Goal: Task Accomplishment & Management: Complete application form

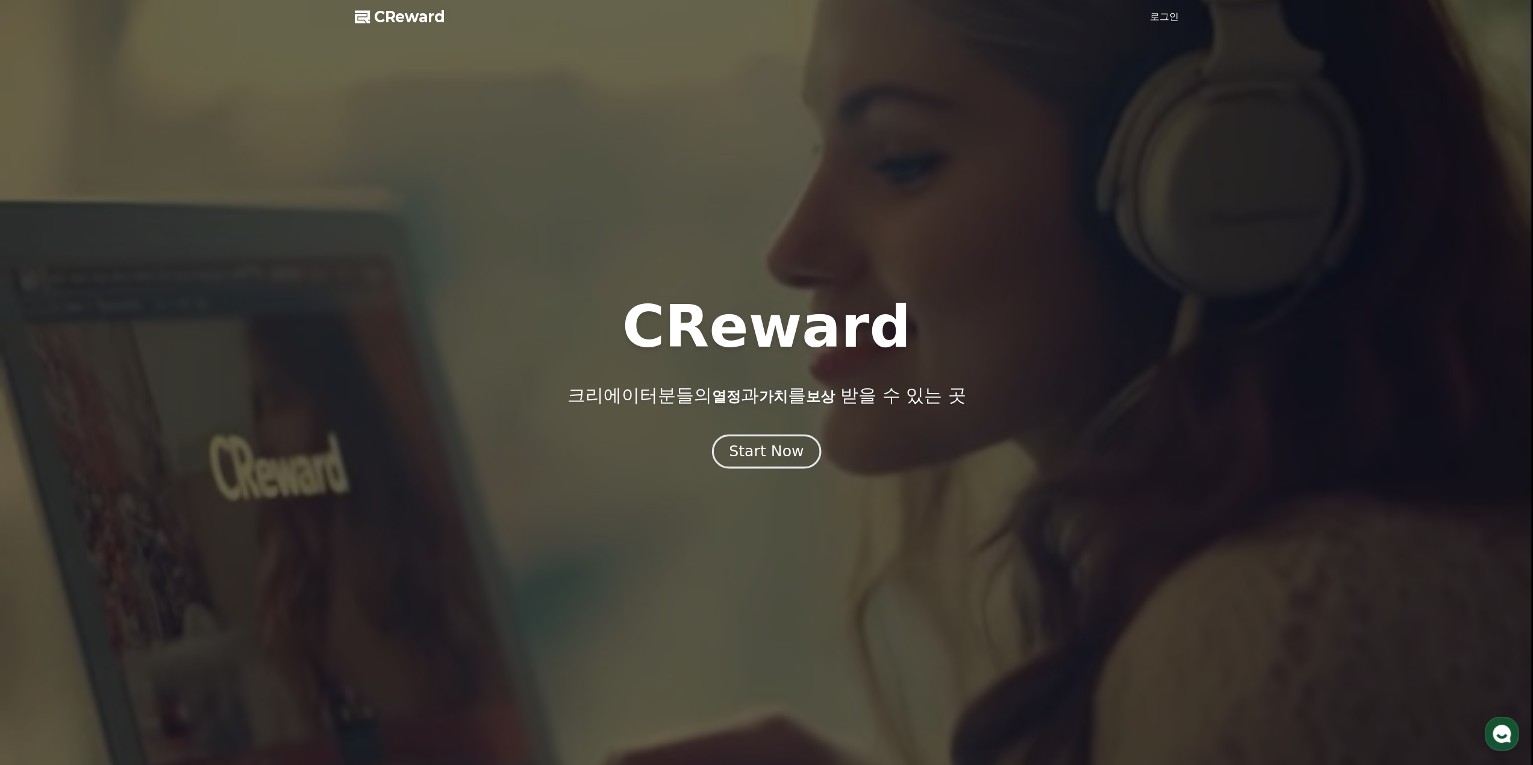
click at [779, 461] on div "Start Now" at bounding box center [766, 451] width 75 height 20
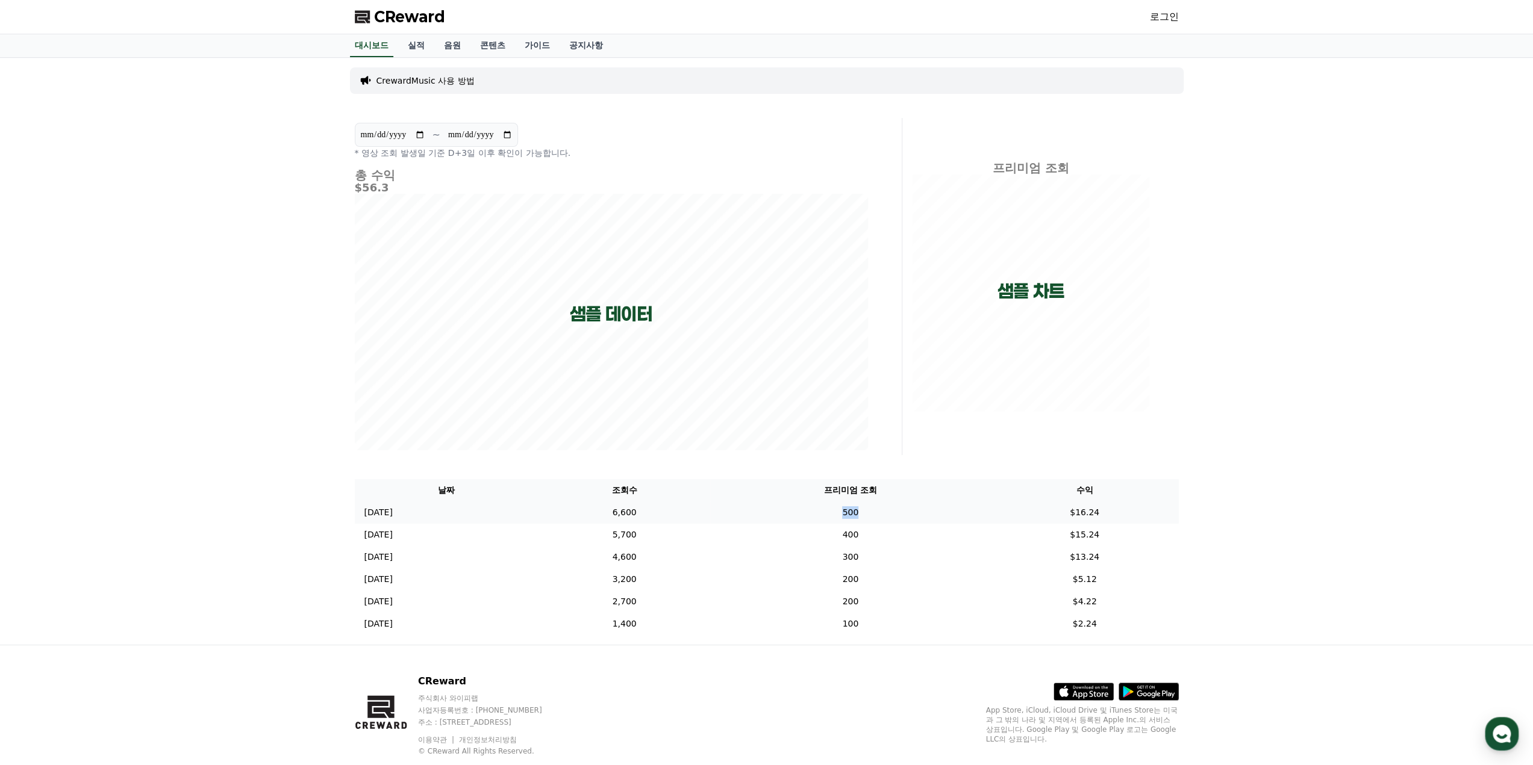
drag, startPoint x: 932, startPoint y: 513, endPoint x: 971, endPoint y: 513, distance: 38.5
click at [971, 513] on td "500" at bounding box center [850, 513] width 280 height 22
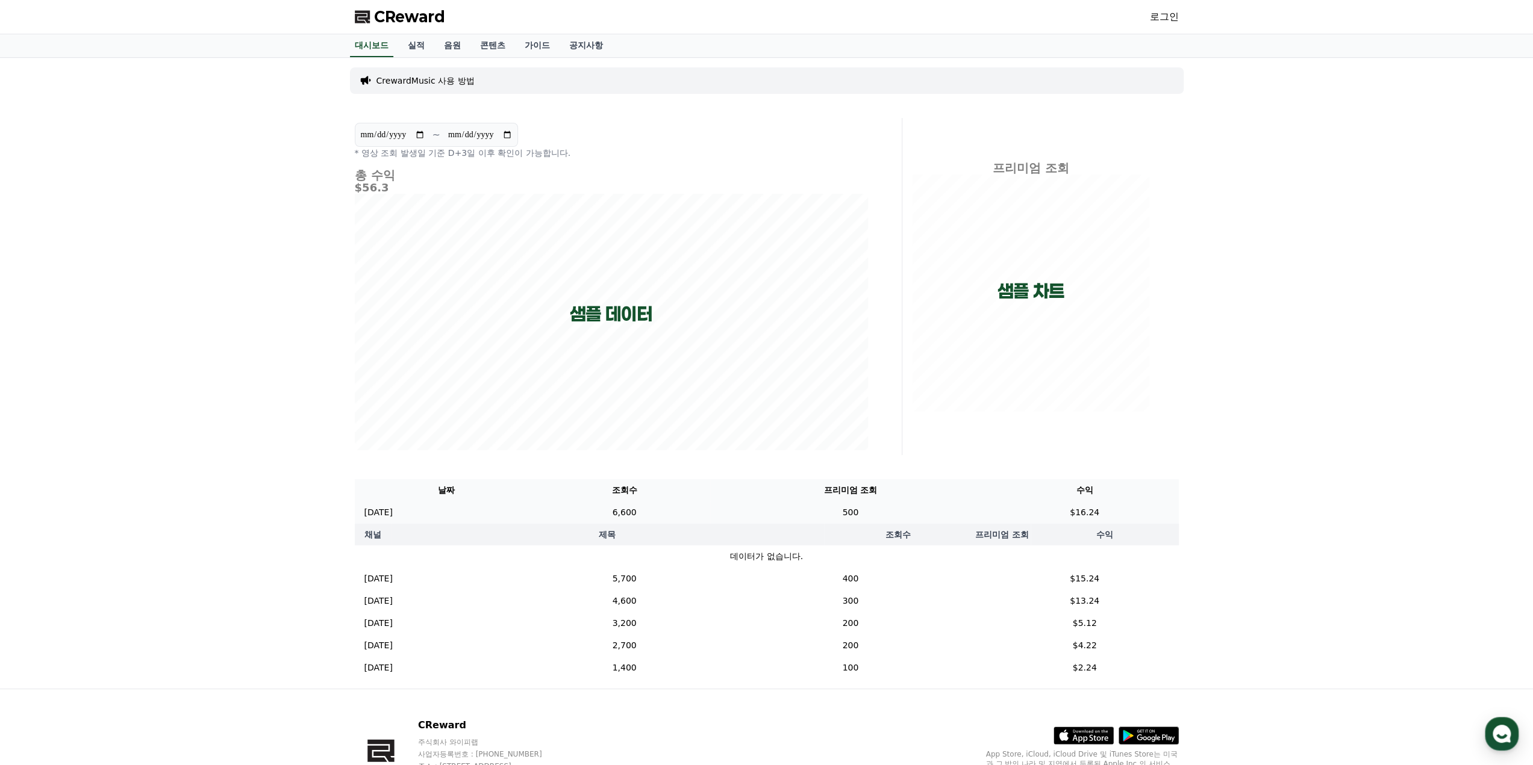
click at [1115, 514] on td "$16.24" at bounding box center [1085, 513] width 188 height 22
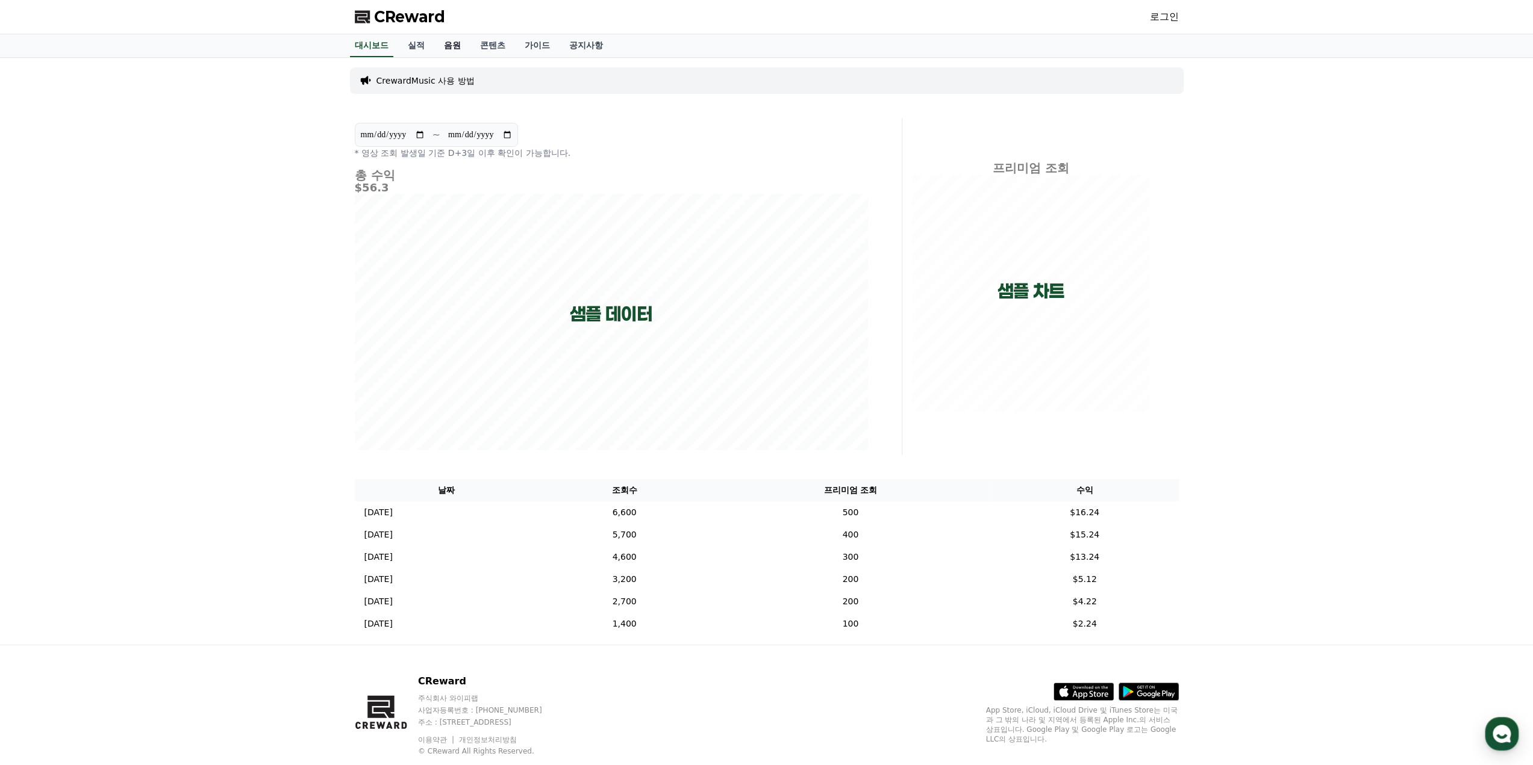
click at [448, 50] on link "음원" at bounding box center [452, 45] width 36 height 23
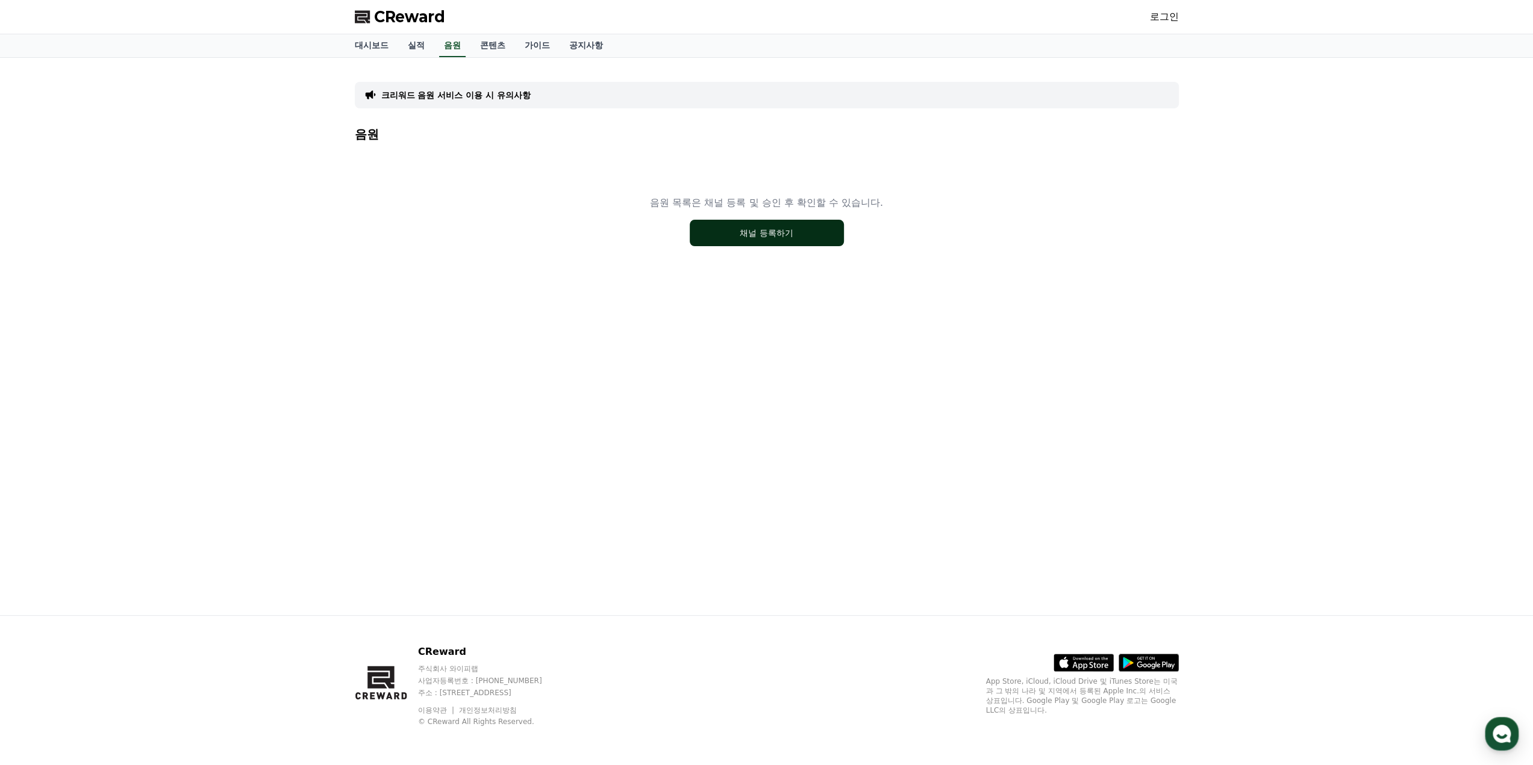
click at [768, 245] on button "채널 등록하기" at bounding box center [767, 233] width 154 height 26
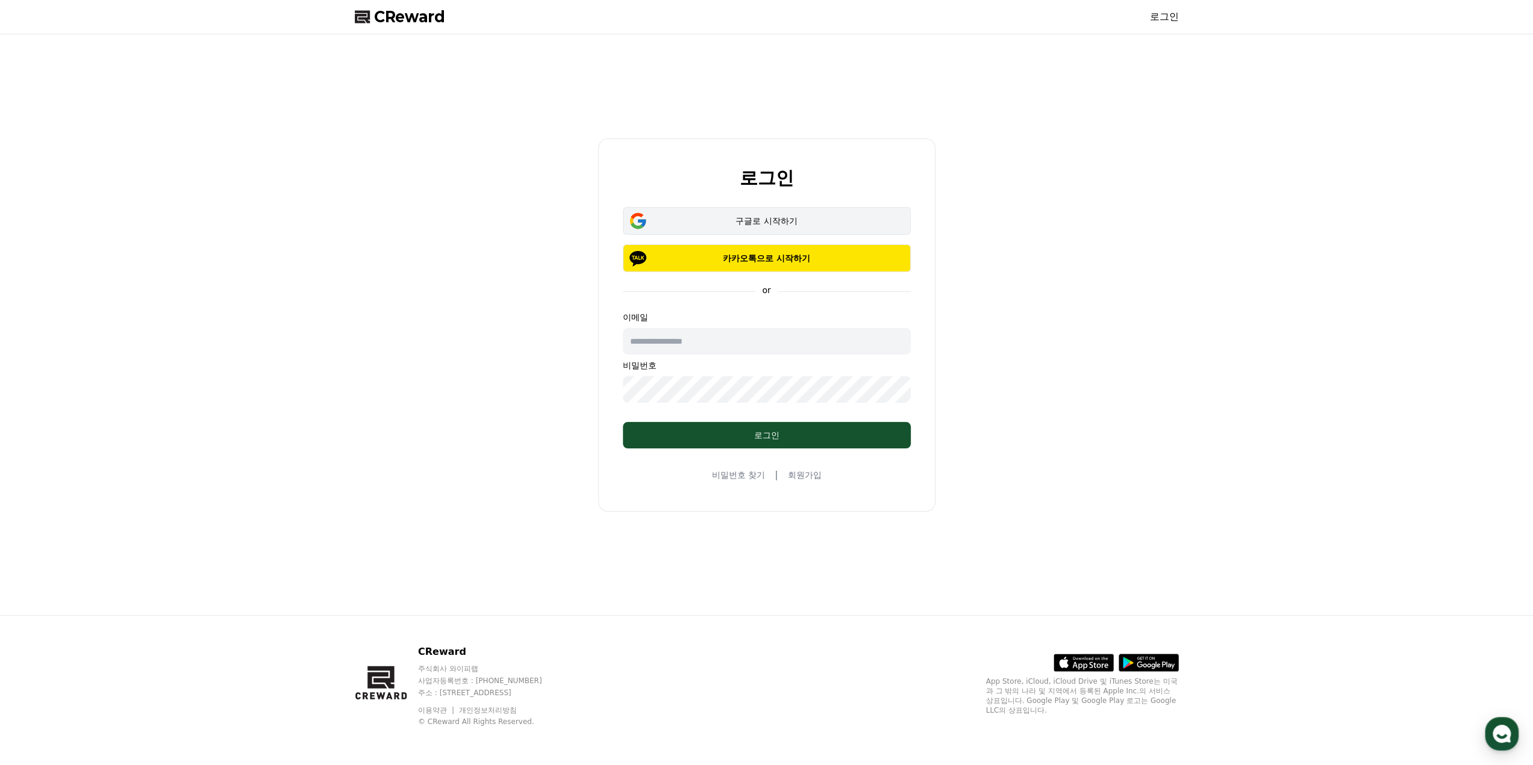
drag, startPoint x: 794, startPoint y: 254, endPoint x: 800, endPoint y: 214, distance: 39.6
click at [800, 215] on div "구글로 시작하기 카카오톡으로 시작하기" at bounding box center [767, 239] width 288 height 65
click at [800, 214] on button "구글로 시작하기" at bounding box center [767, 221] width 288 height 28
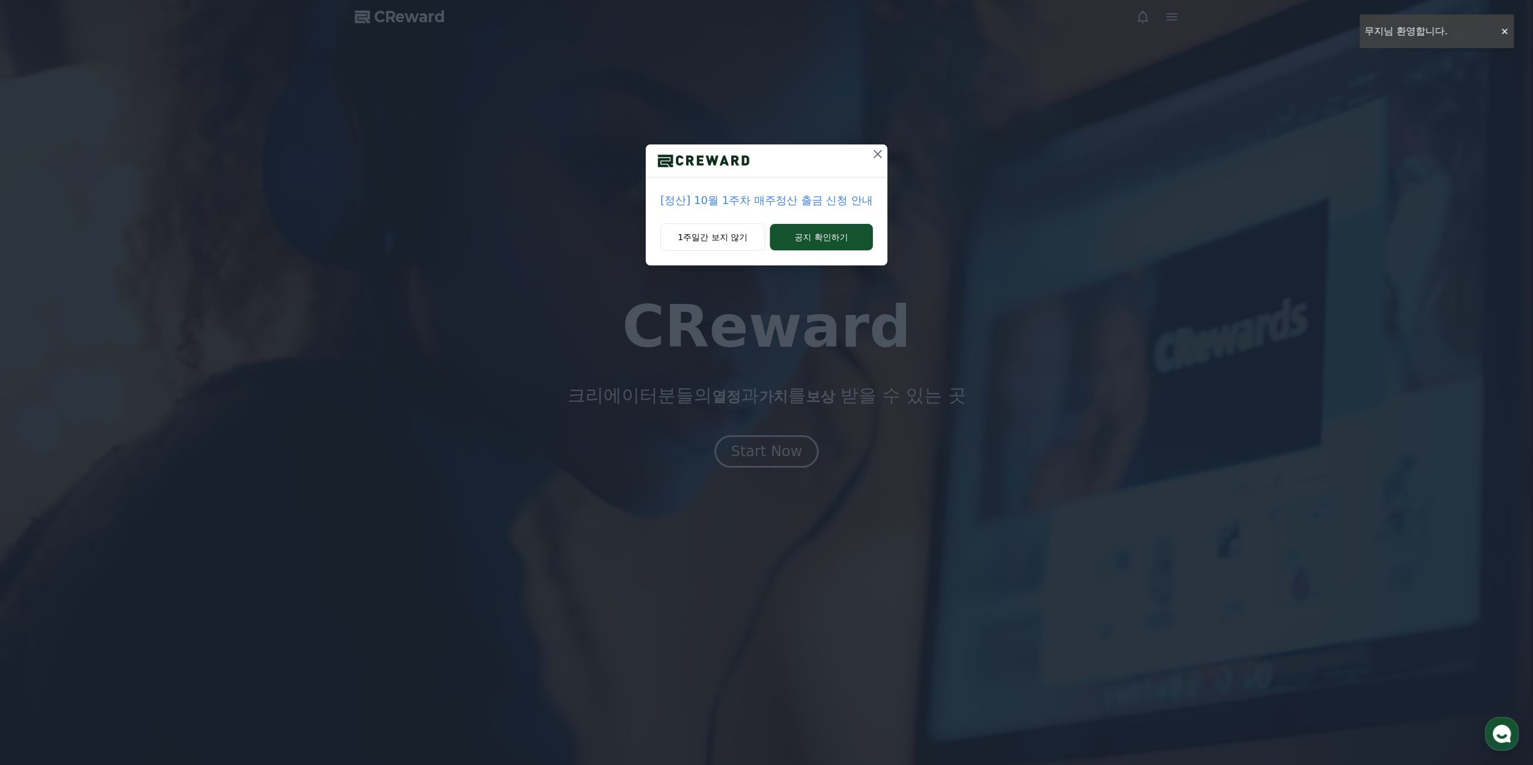
click at [877, 154] on icon at bounding box center [877, 154] width 8 height 8
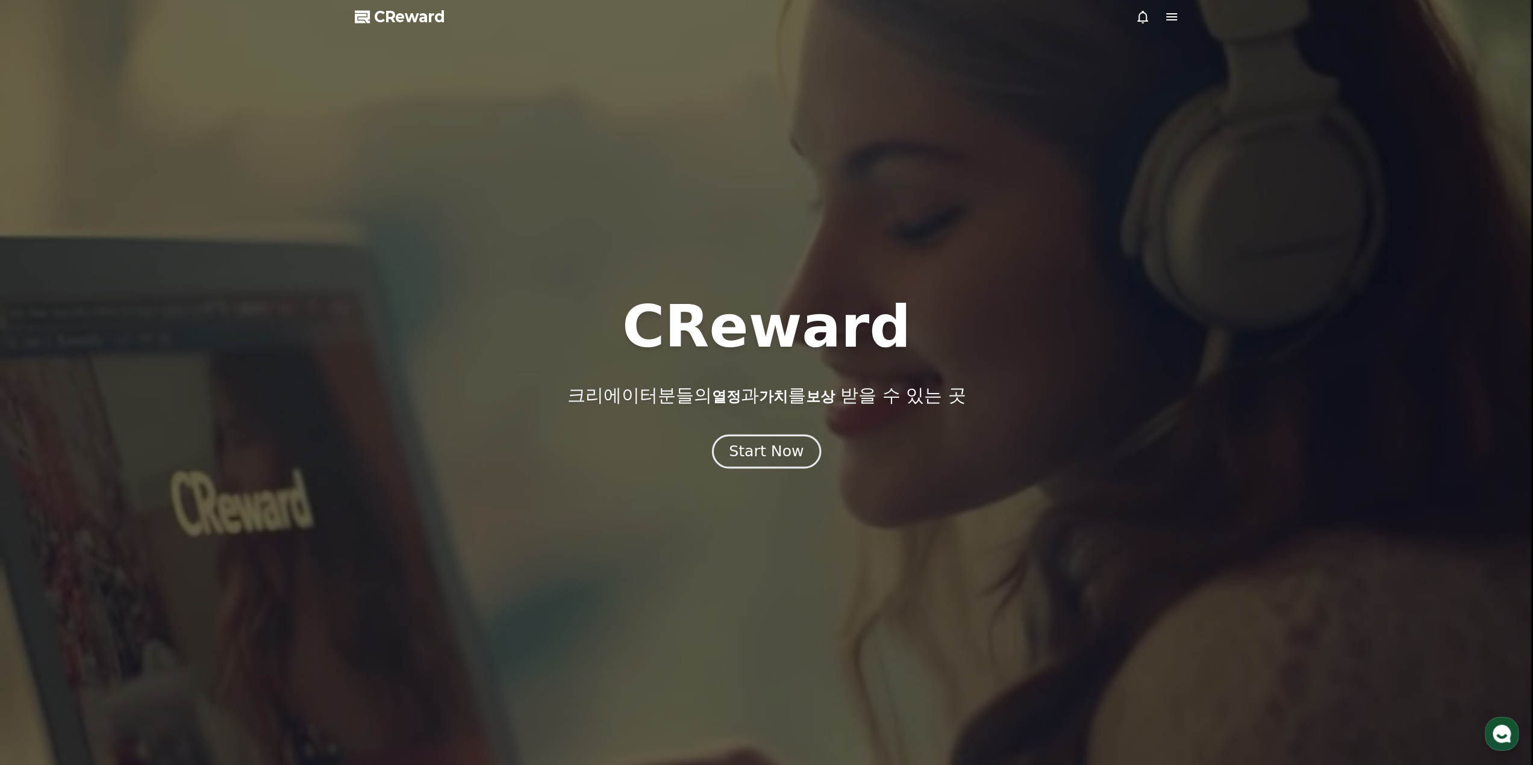
click at [767, 461] on div "Start Now" at bounding box center [766, 451] width 75 height 20
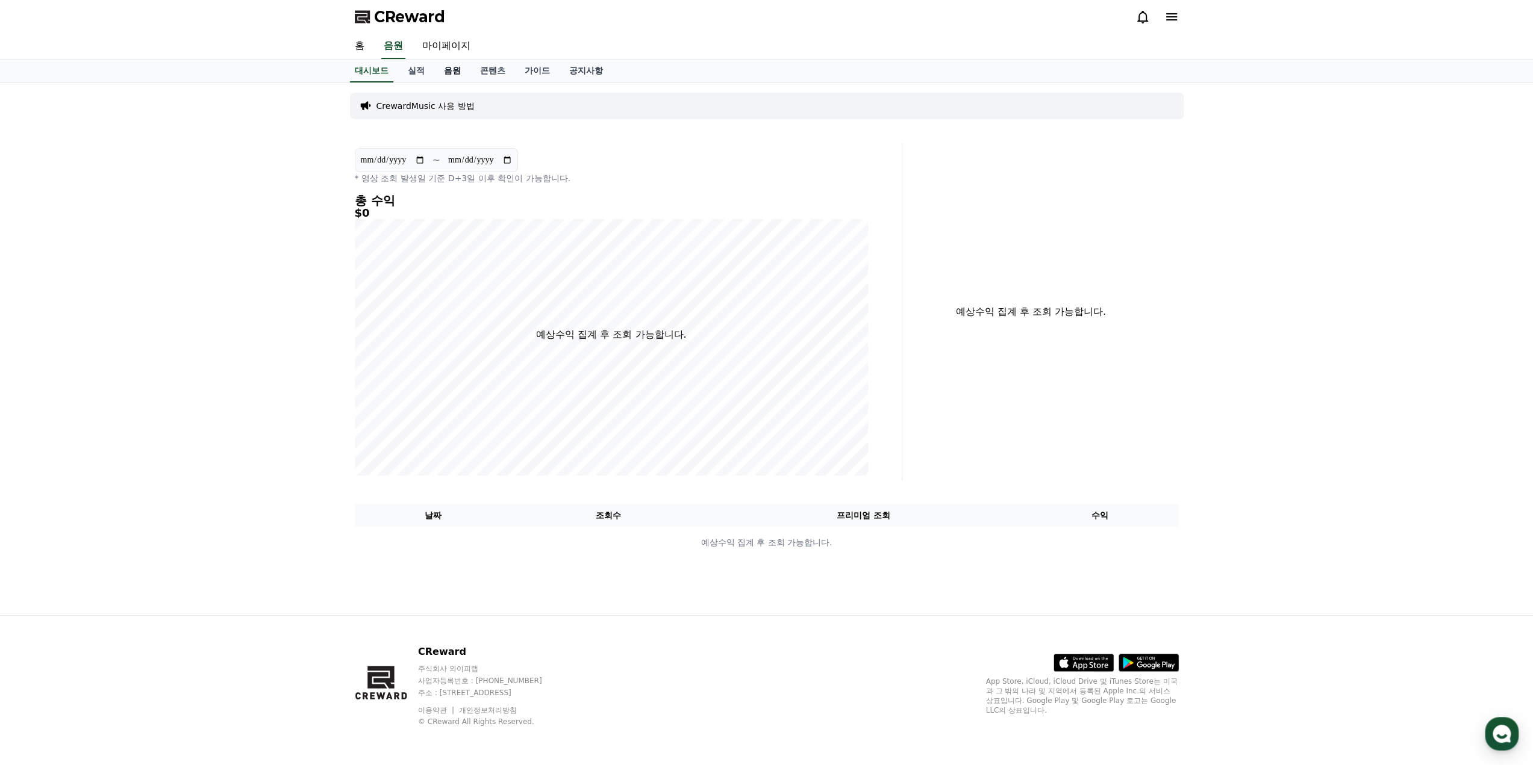
click at [449, 69] on link "음원" at bounding box center [452, 71] width 36 height 23
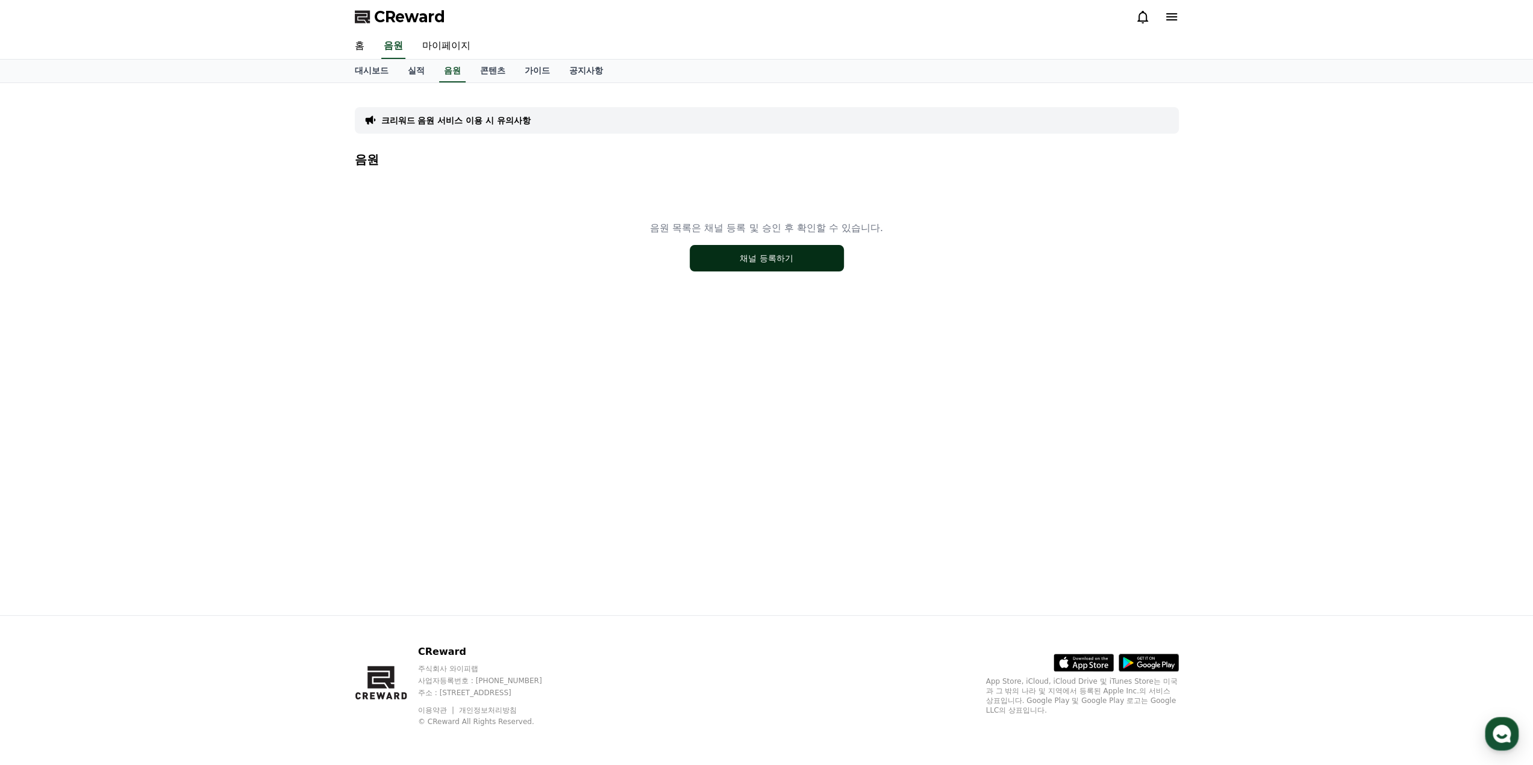
click at [785, 257] on button "채널 등록하기" at bounding box center [767, 258] width 154 height 26
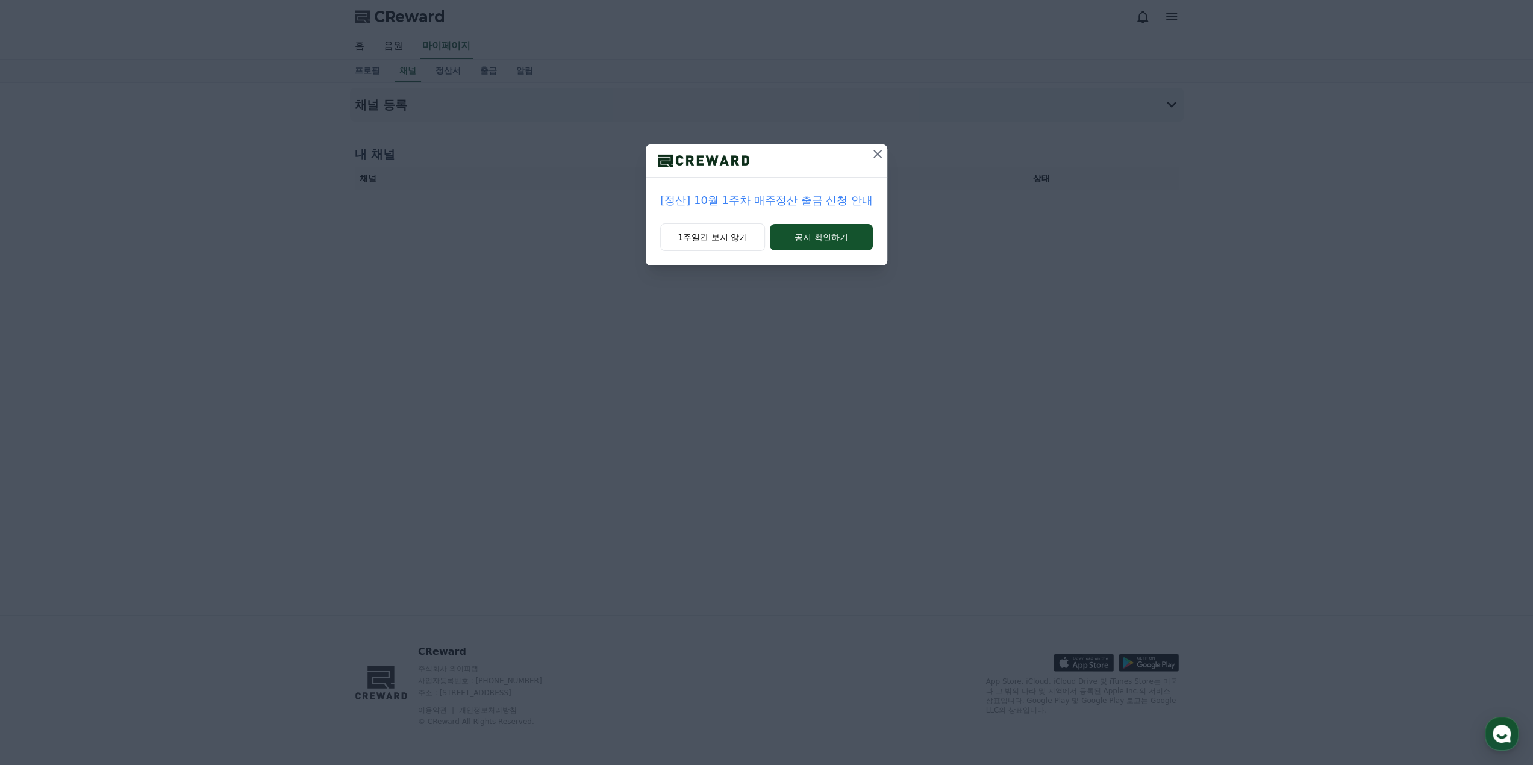
click at [879, 159] on icon at bounding box center [877, 154] width 14 height 14
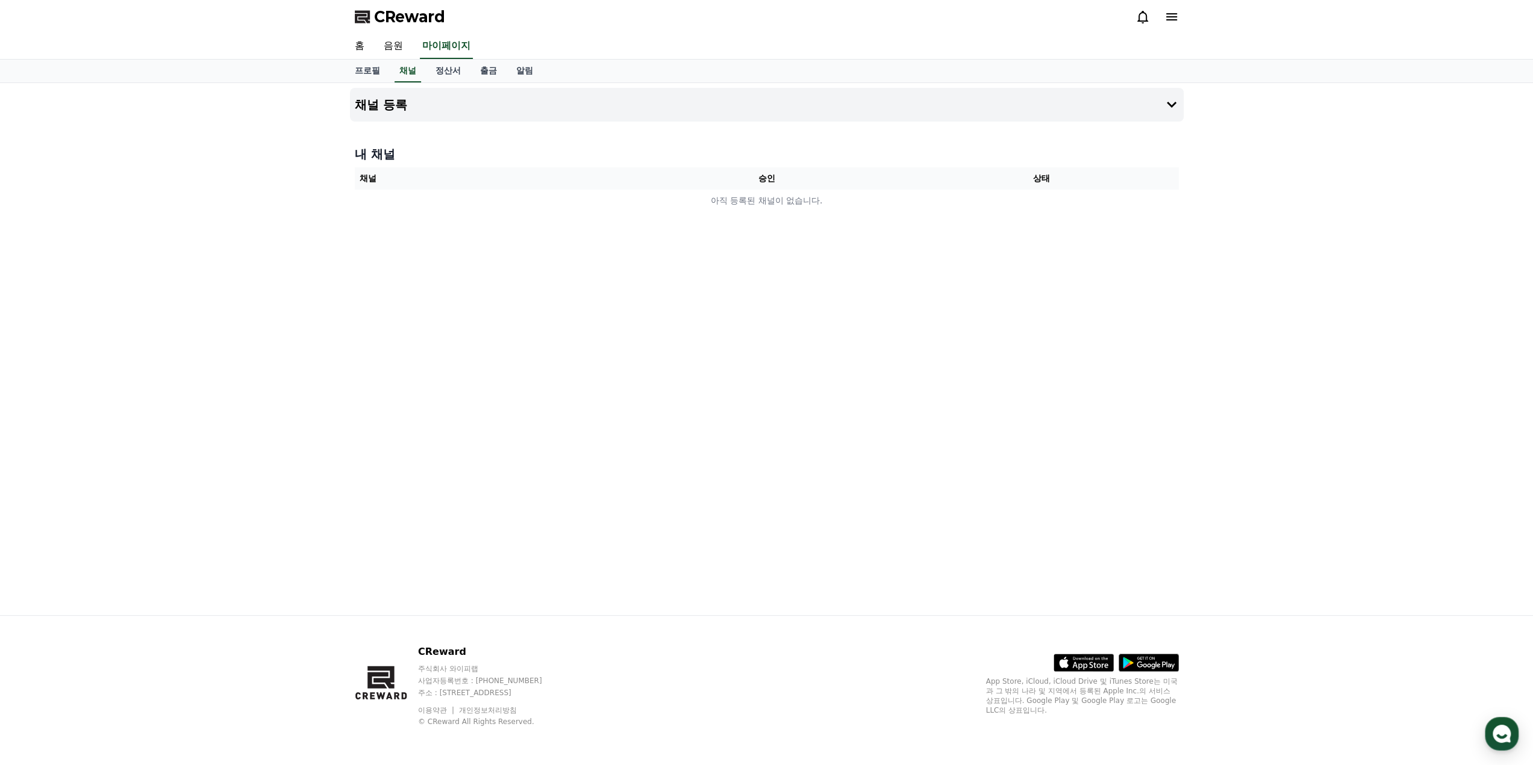
click at [425, 168] on th "채널" at bounding box center [492, 178] width 275 height 22
drag, startPoint x: 1138, startPoint y: 169, endPoint x: 1093, endPoint y: 172, distance: 45.8
click at [1138, 169] on th "상태" at bounding box center [1040, 178] width 275 height 22
click at [1035, 176] on th "상태" at bounding box center [1040, 178] width 275 height 22
click at [852, 180] on tr "채널 승인 상태" at bounding box center [767, 178] width 824 height 22
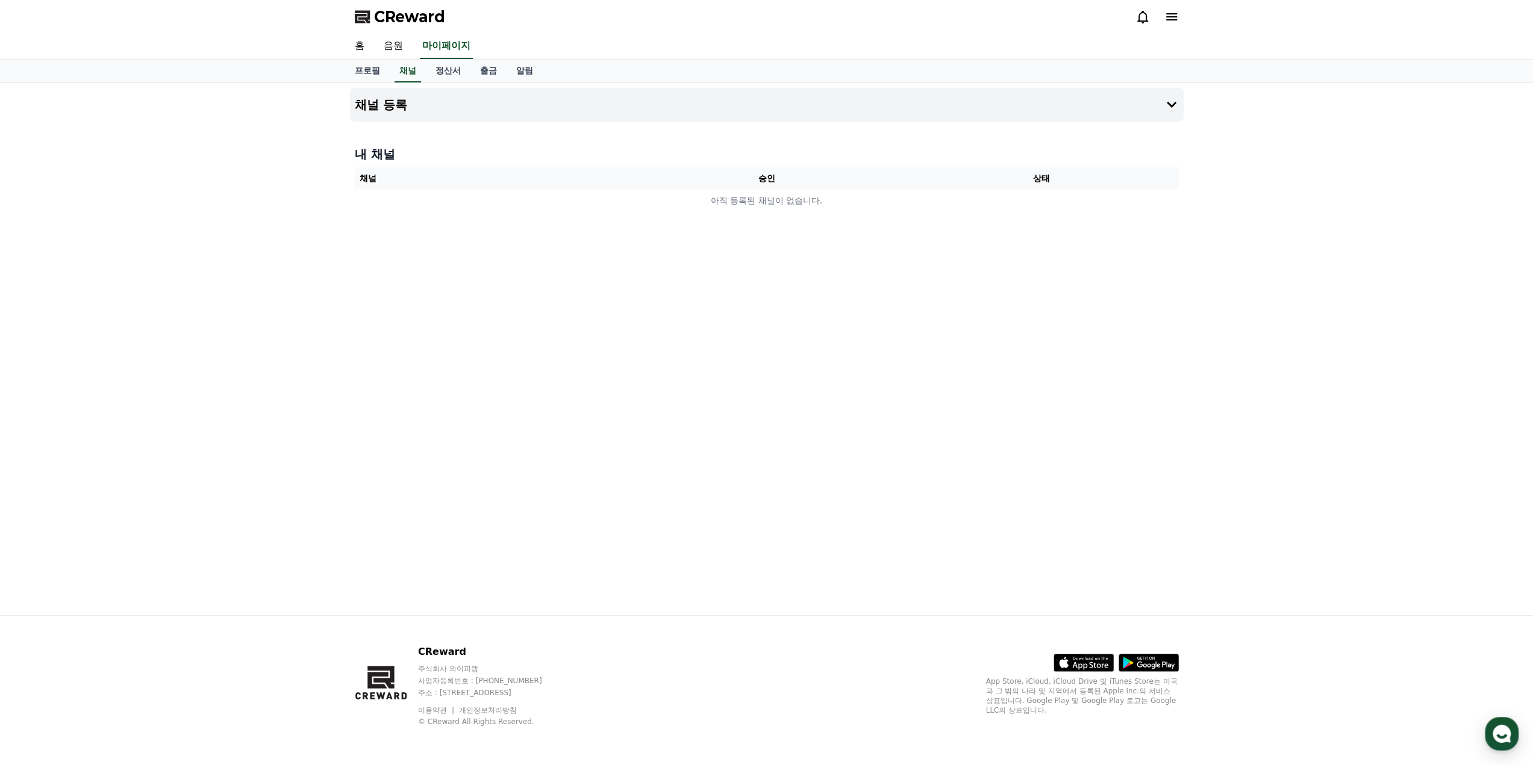
drag, startPoint x: 746, startPoint y: 182, endPoint x: 443, endPoint y: 175, distance: 303.0
click at [728, 185] on th "승인" at bounding box center [766, 178] width 275 height 22
click at [408, 69] on link "채널" at bounding box center [407, 71] width 26 height 23
click at [363, 66] on link "프로필" at bounding box center [367, 71] width 45 height 23
select select "**********"
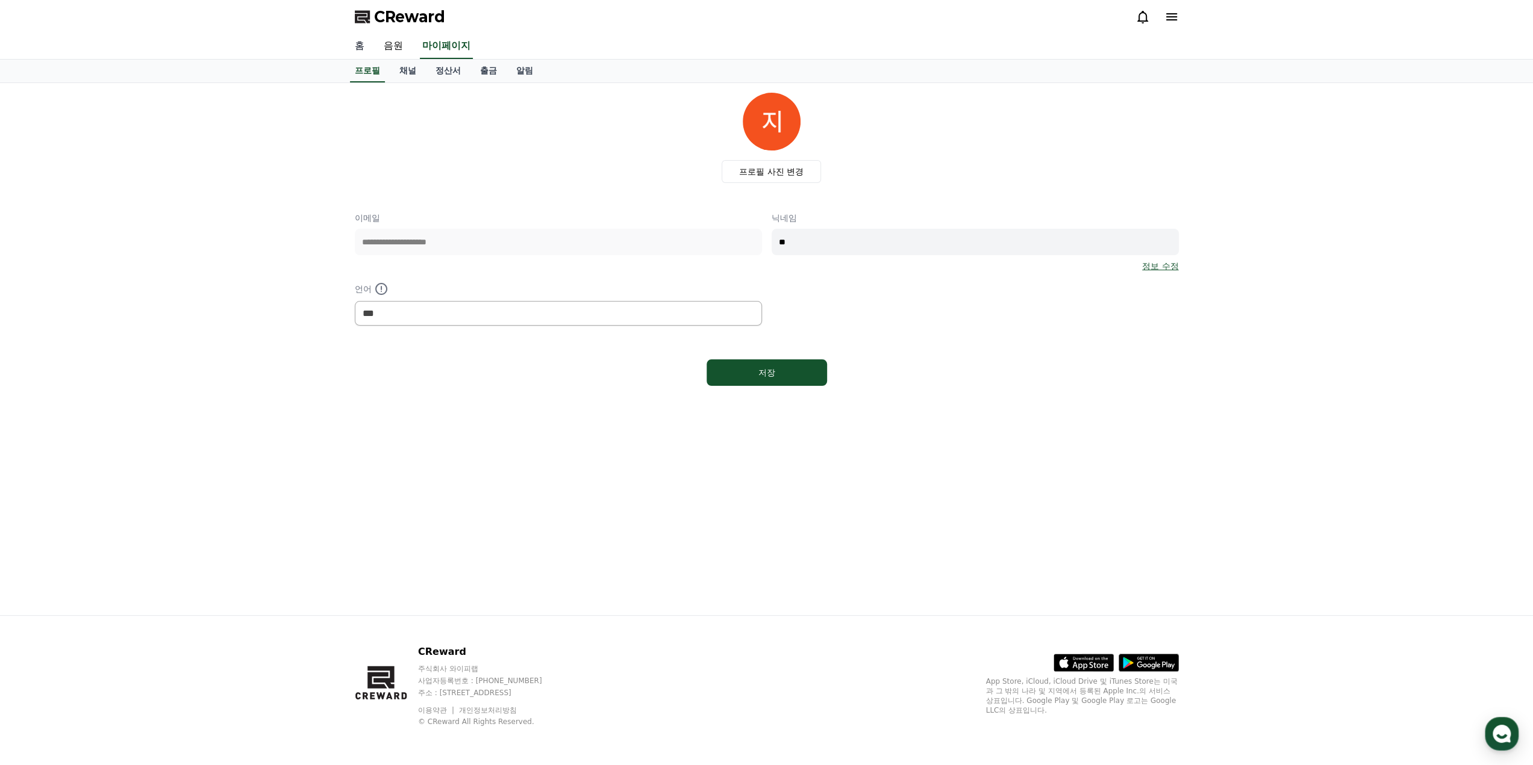
click at [355, 44] on link "홈" at bounding box center [359, 46] width 29 height 25
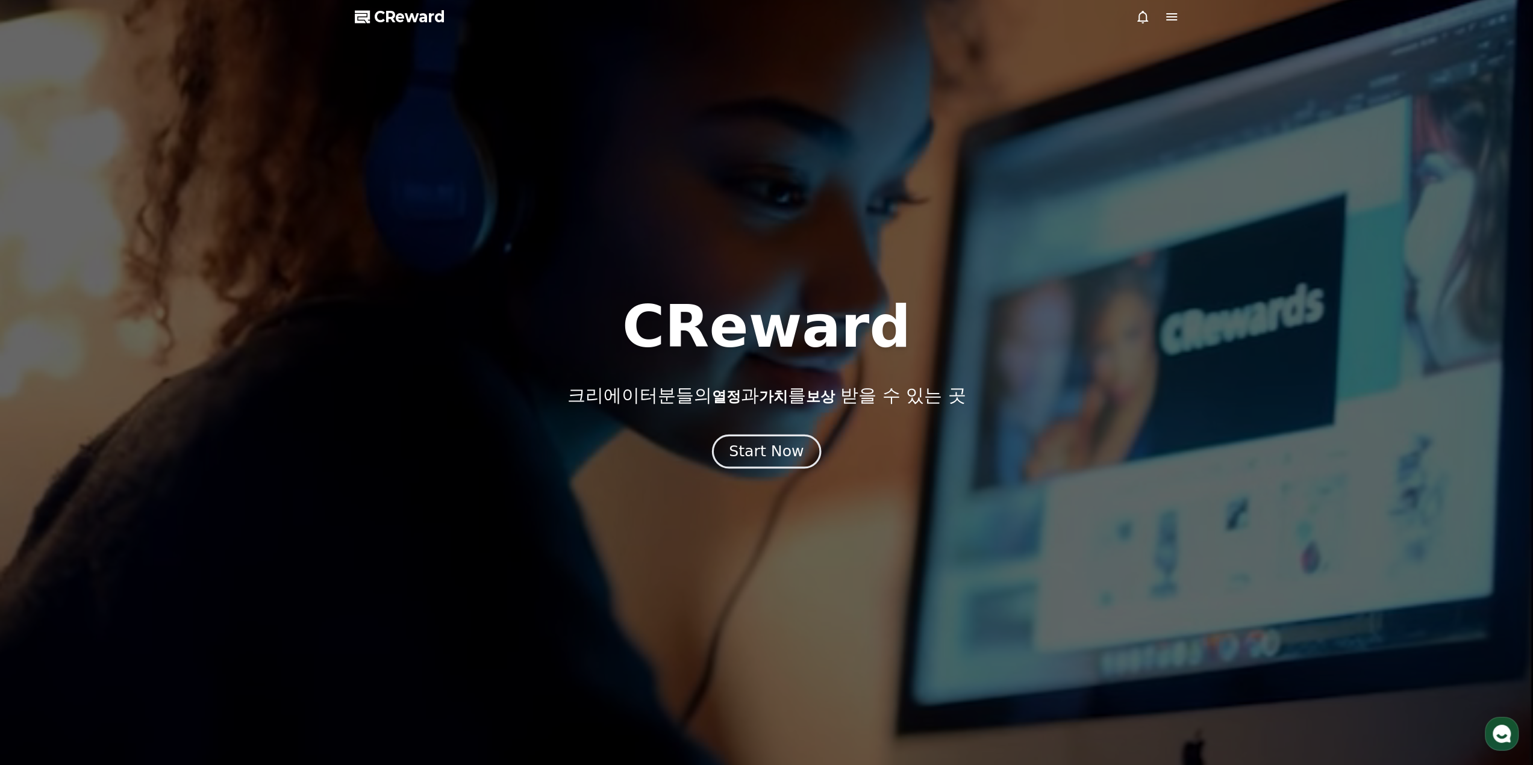
click at [781, 451] on div "Start Now" at bounding box center [766, 451] width 75 height 20
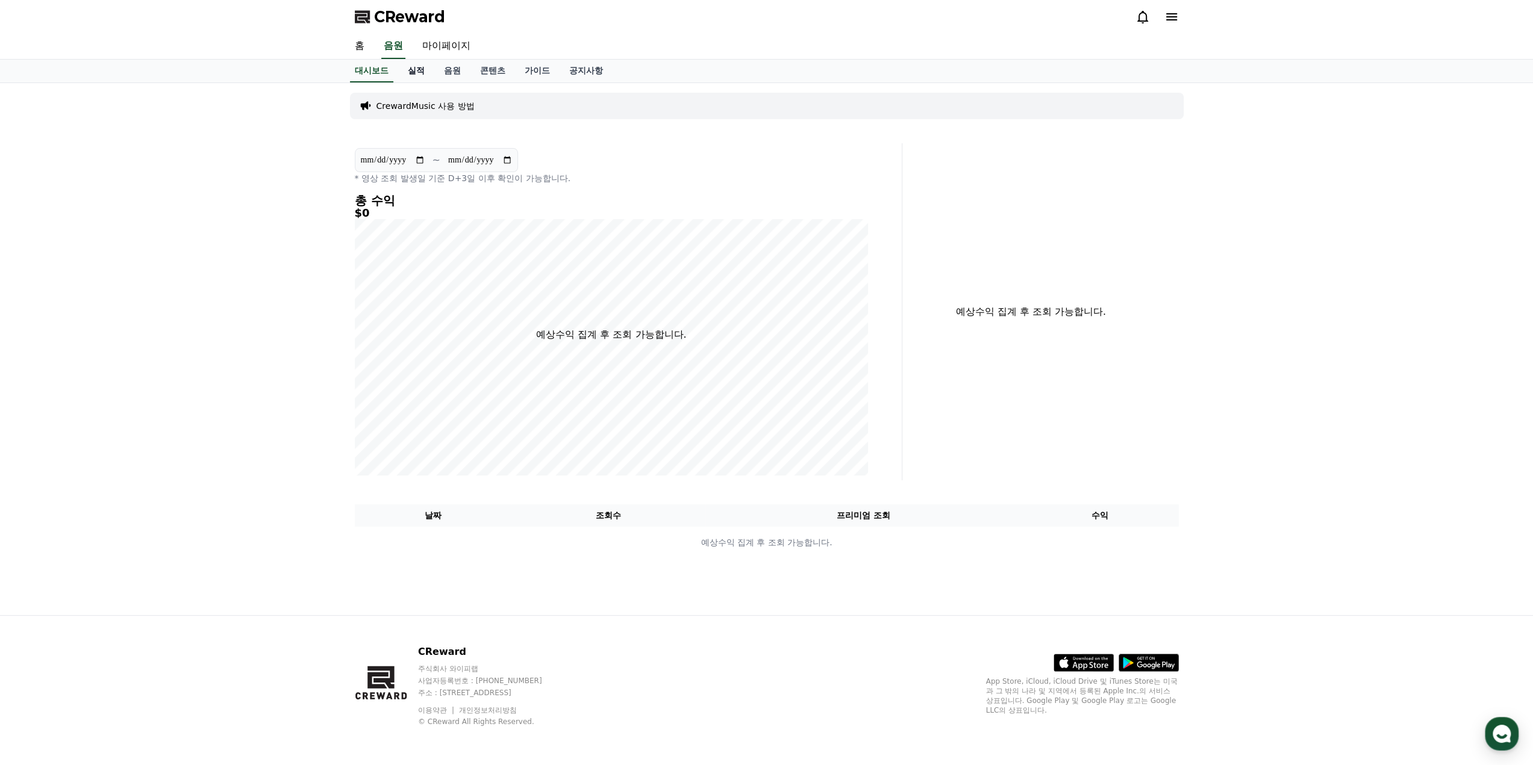
click at [418, 70] on link "실적" at bounding box center [416, 71] width 36 height 23
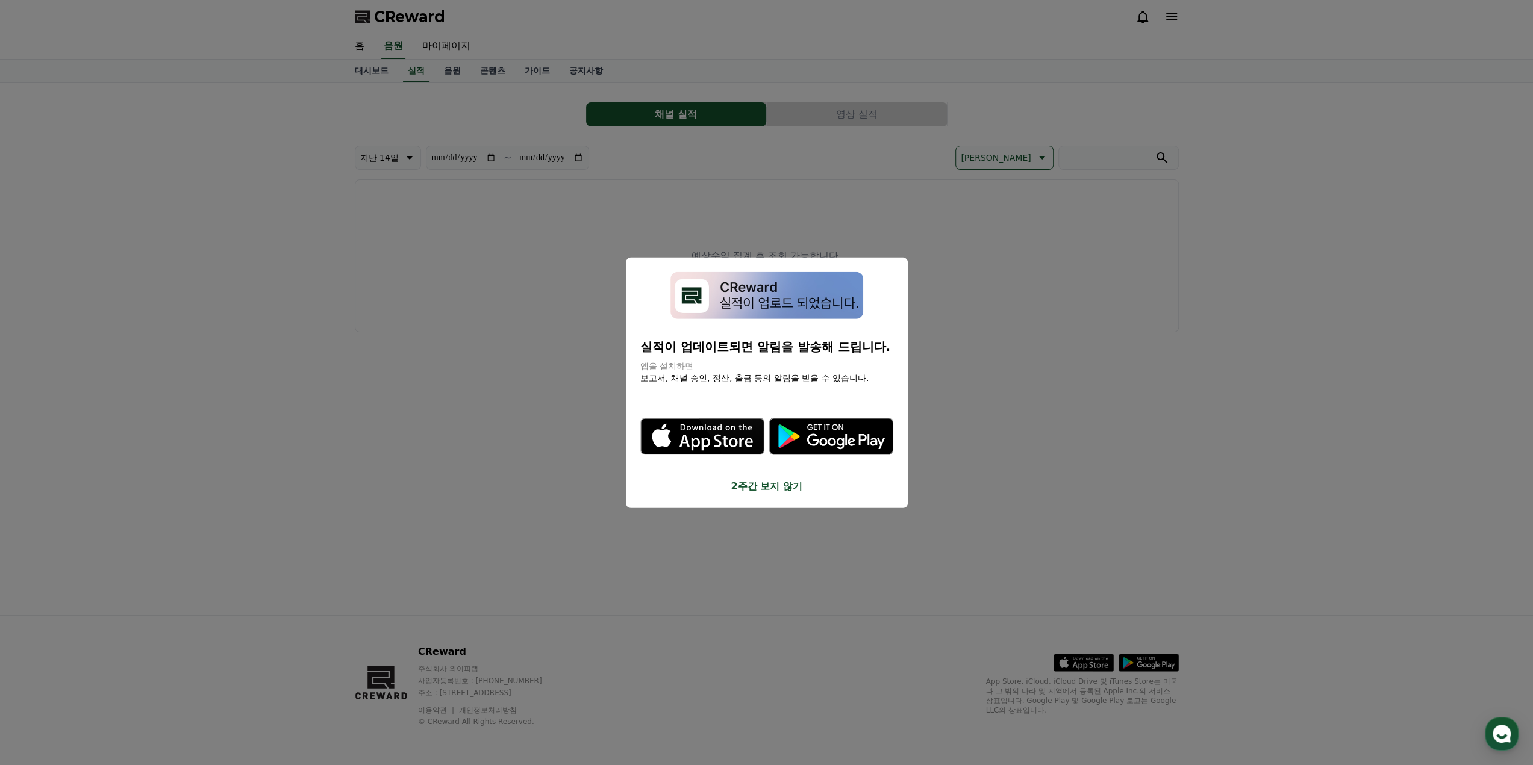
click at [788, 491] on button "2주간 보지 않기" at bounding box center [766, 486] width 253 height 14
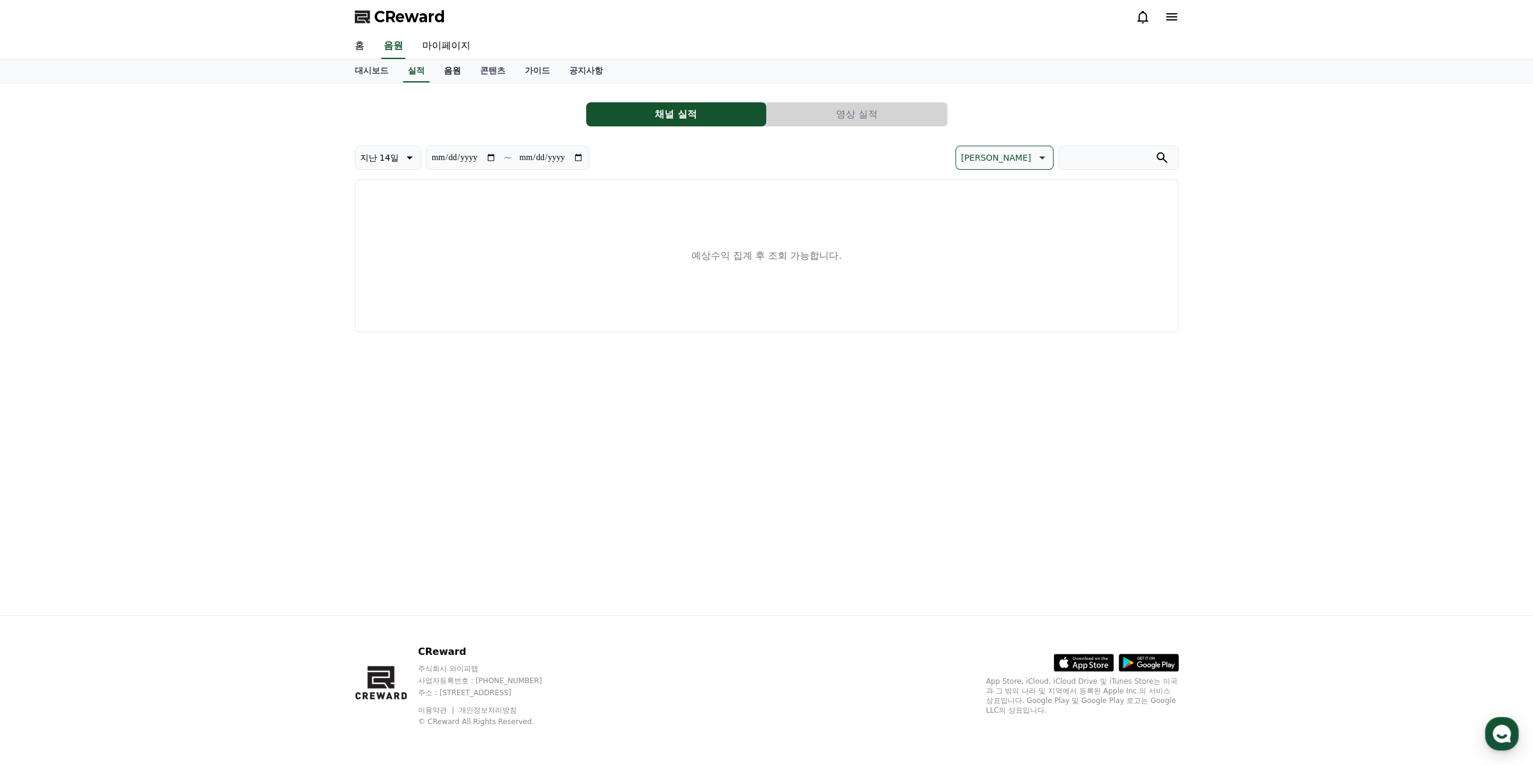
click at [460, 72] on link "음원" at bounding box center [452, 71] width 36 height 23
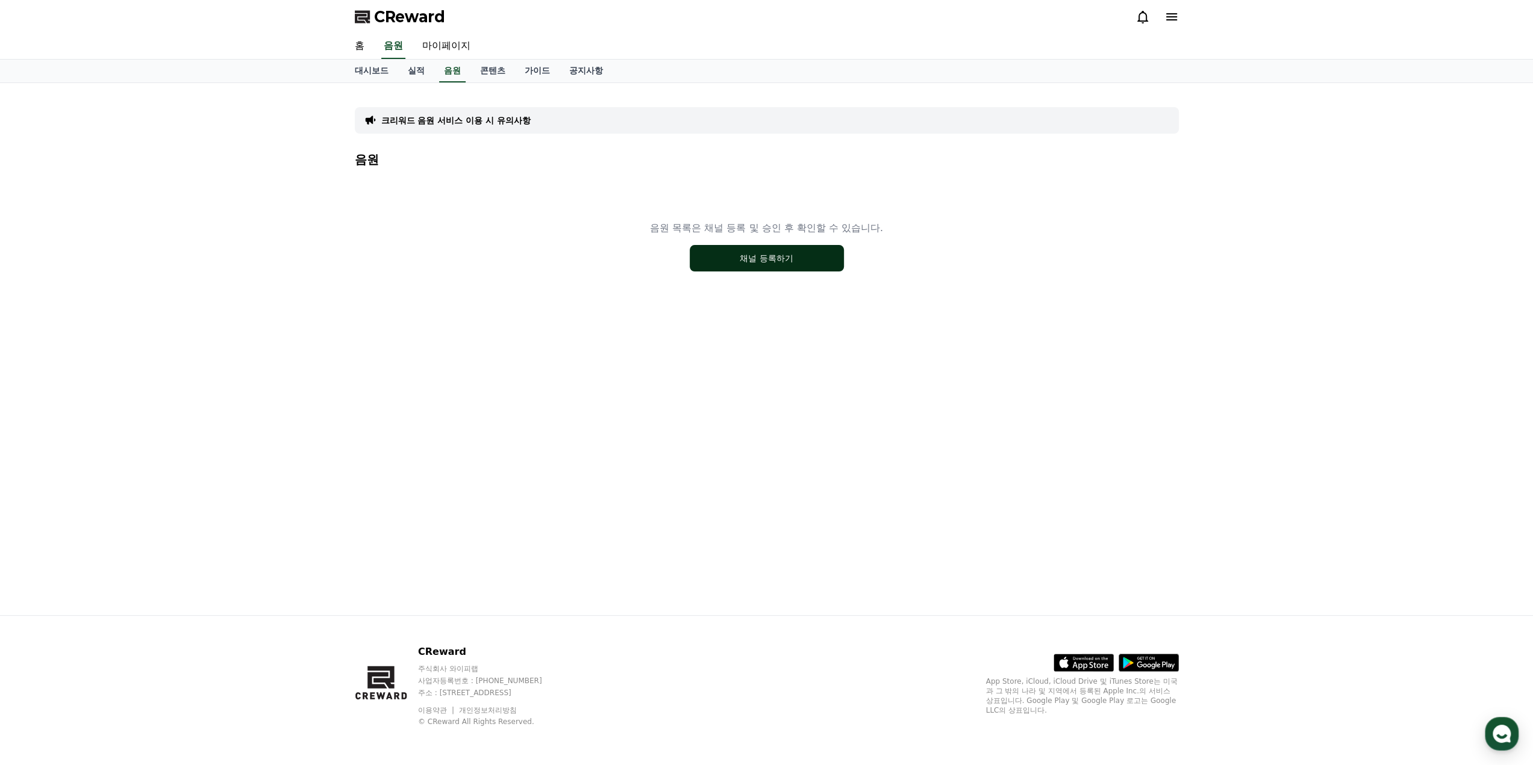
click at [747, 261] on button "채널 등록하기" at bounding box center [767, 258] width 154 height 26
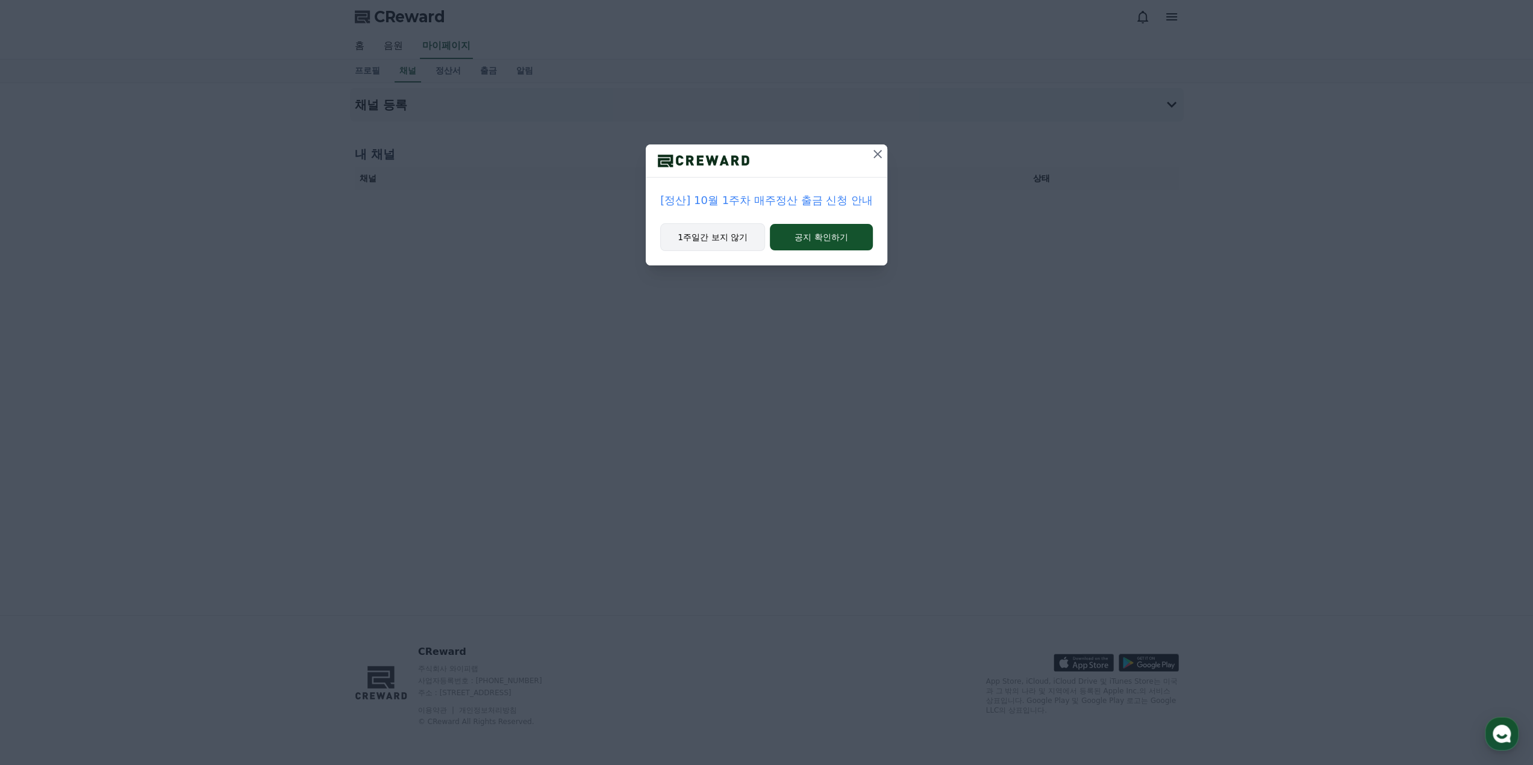
click at [737, 229] on button "1주일간 보지 않기" at bounding box center [712, 237] width 105 height 28
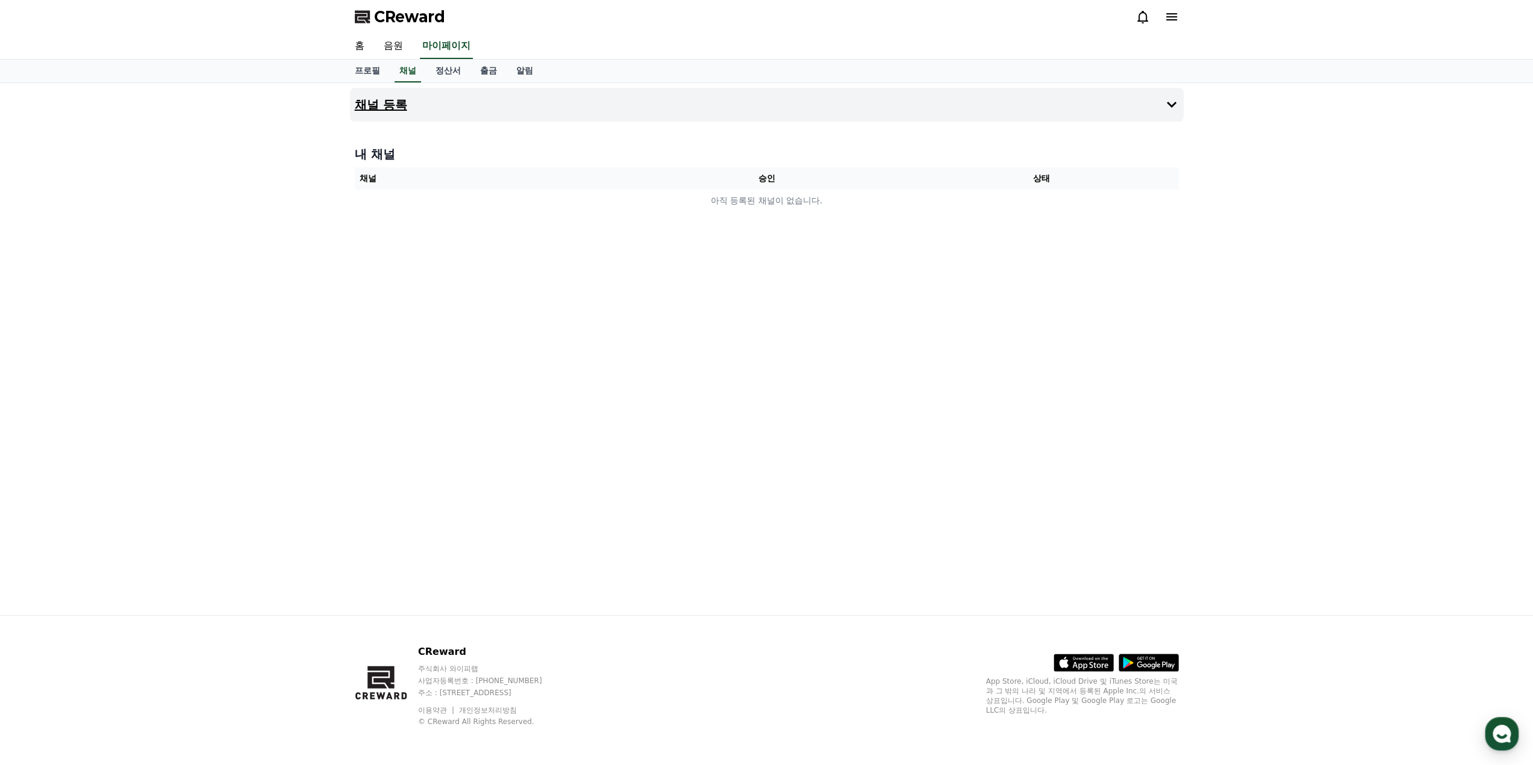
click at [396, 114] on button "채널 등록" at bounding box center [767, 105] width 834 height 34
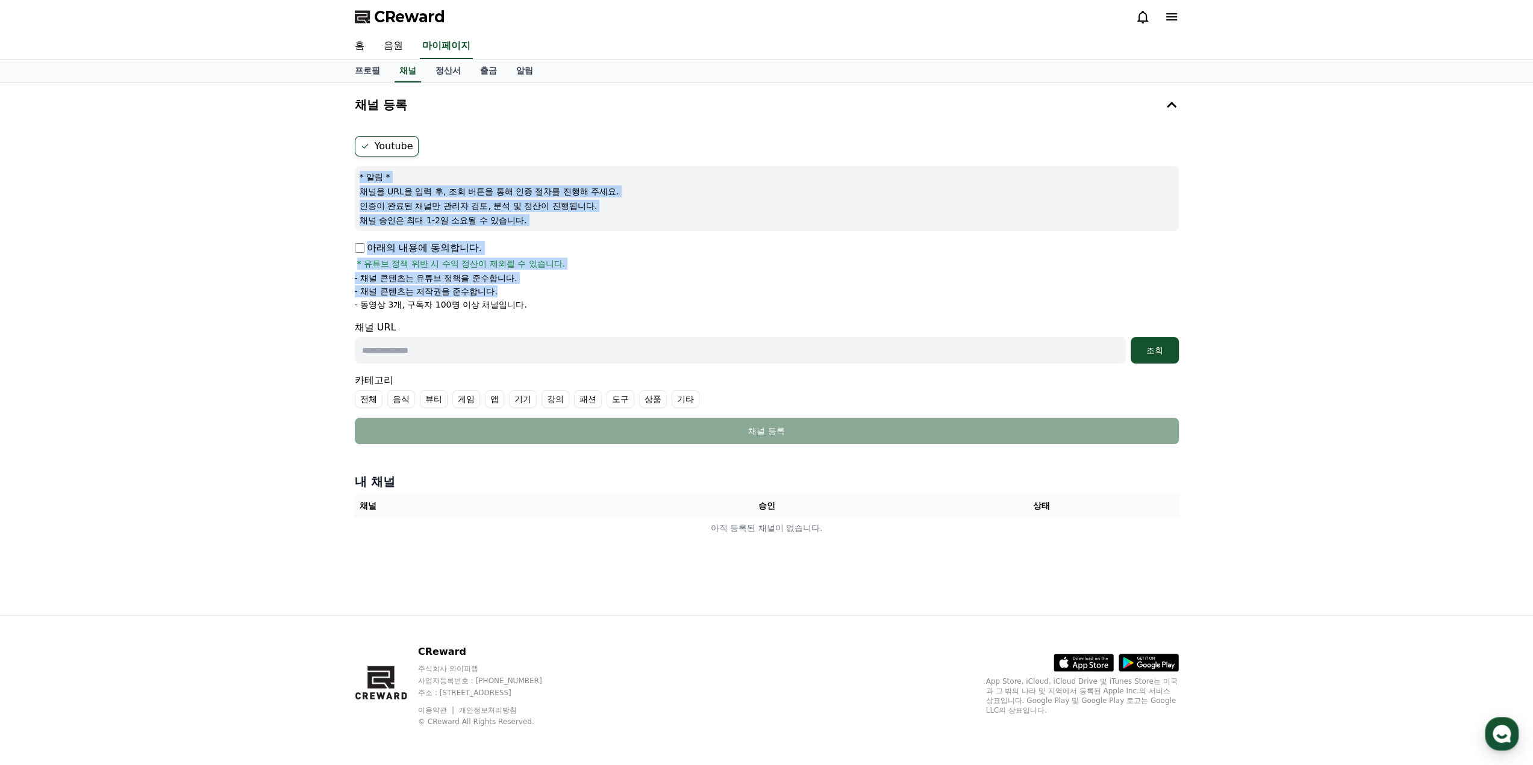
drag, startPoint x: 358, startPoint y: 176, endPoint x: 632, endPoint y: 295, distance: 298.4
click at [632, 293] on form "Youtube * 알림 * 채널을 URL을 입력 후, 조회 버튼을 통해 인증 절차를 진행해 주세요. 인증이 완료된 채널만 관리자 검토, 분석 …" at bounding box center [767, 290] width 824 height 308
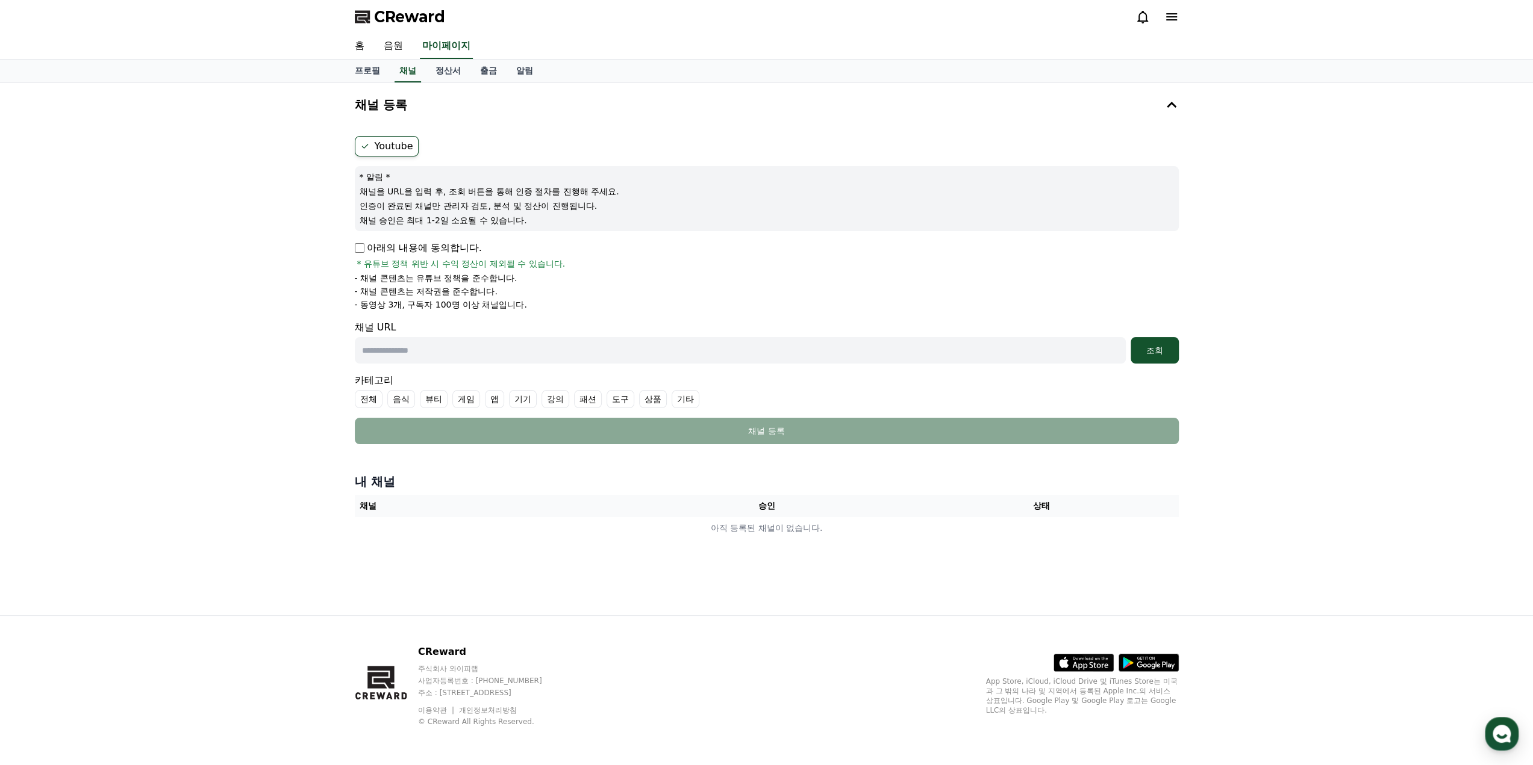
click at [646, 297] on ul "- 채널 콘텐츠는 유튜브 정책을 준수합니다. - 채널 콘텐츠는 저작권을 준수합니다. - 동영상 3개, 구독자 100명 이상 채널입니다." at bounding box center [767, 291] width 824 height 39
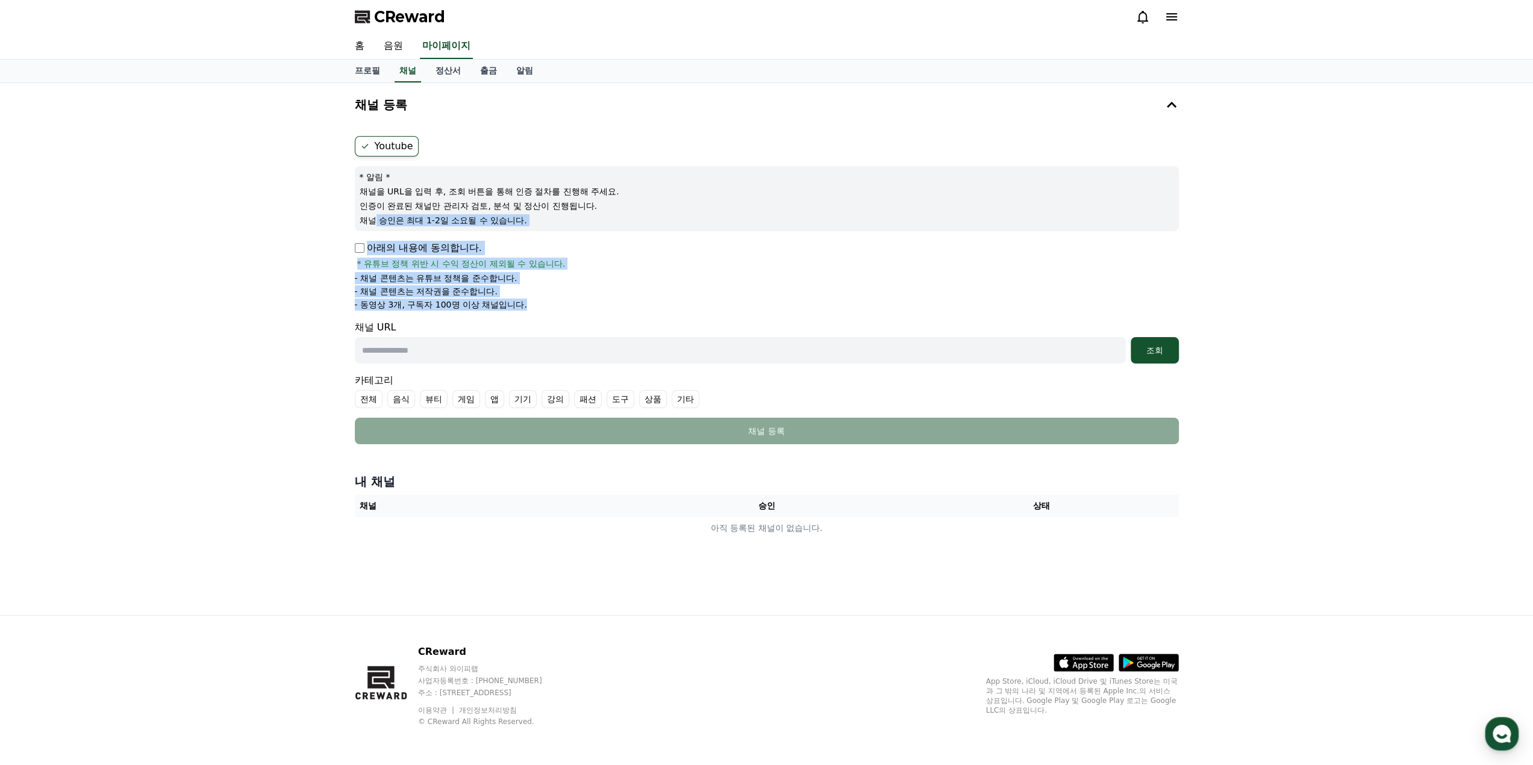
drag, startPoint x: 512, startPoint y: 264, endPoint x: 371, endPoint y: 208, distance: 151.7
click at [373, 211] on form "Youtube * 알림 * 채널을 URL을 입력 후, 조회 버튼을 통해 인증 절차를 진행해 주세요. 인증이 완료된 채널만 관리자 검토, 분석 …" at bounding box center [767, 290] width 824 height 308
click at [706, 310] on form "Youtube * 알림 * 채널을 URL을 입력 후, 조회 버튼을 통해 인증 절차를 진행해 주세요. 인증이 완료된 채널만 관리자 검토, 분석 …" at bounding box center [767, 290] width 824 height 308
